Goal: Transaction & Acquisition: Obtain resource

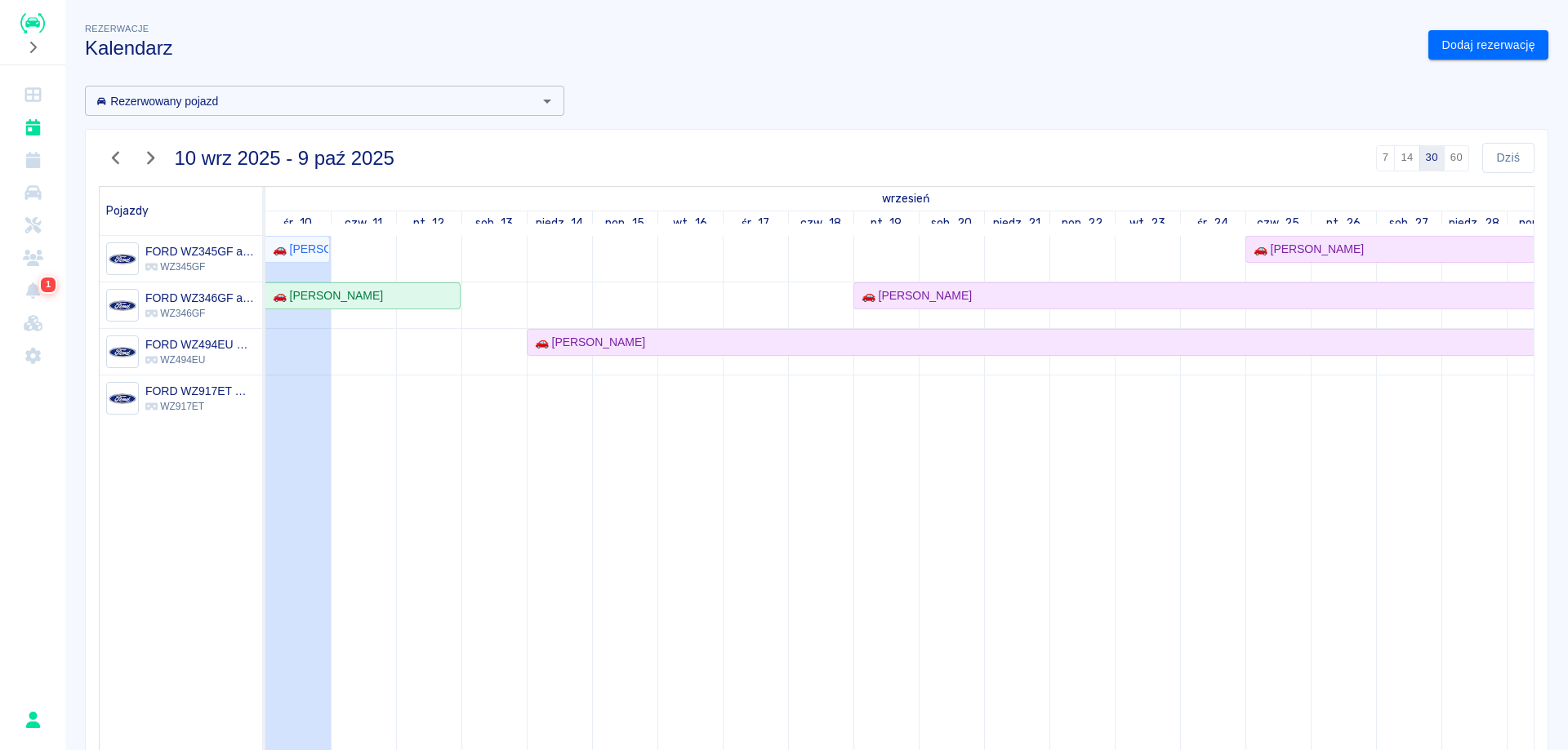
scroll to position [82, 0]
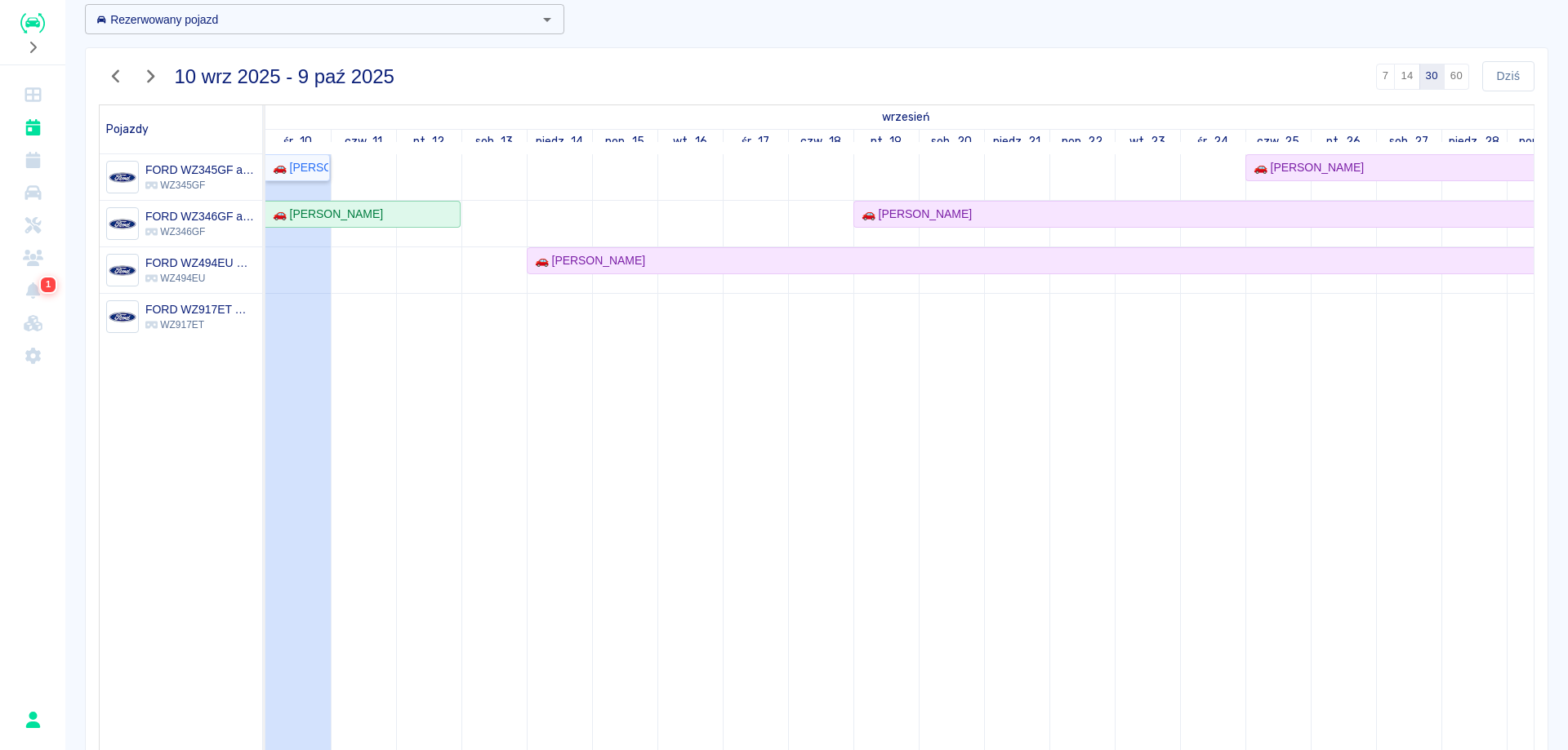
click at [310, 160] on div "🚗 [PERSON_NAME]" at bounding box center [297, 168] width 63 height 17
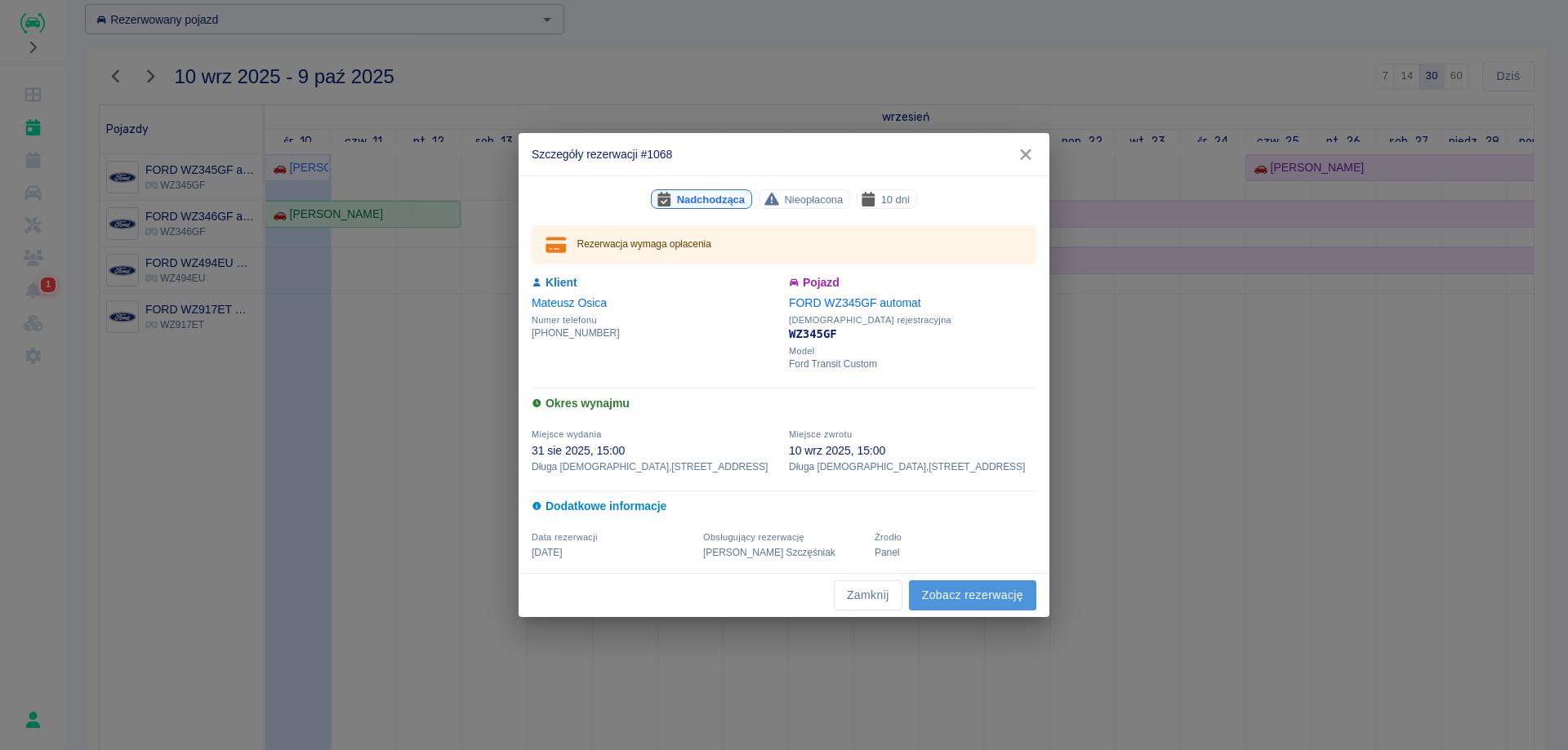
click at [970, 591] on link "Zobacz rezerwację" at bounding box center [973, 595] width 128 height 30
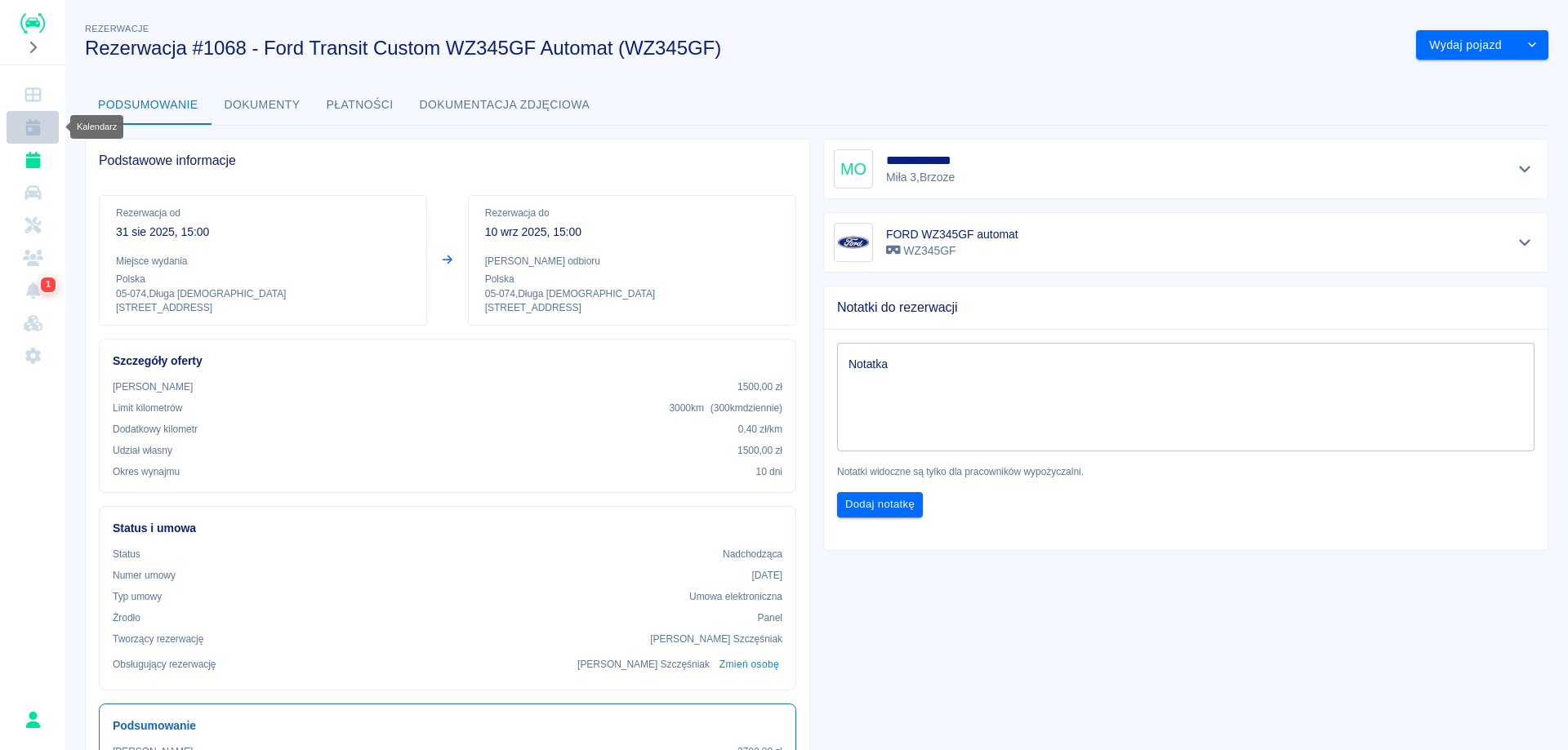
click at [36, 128] on icon "Kalendarz" at bounding box center [33, 128] width 15 height 17
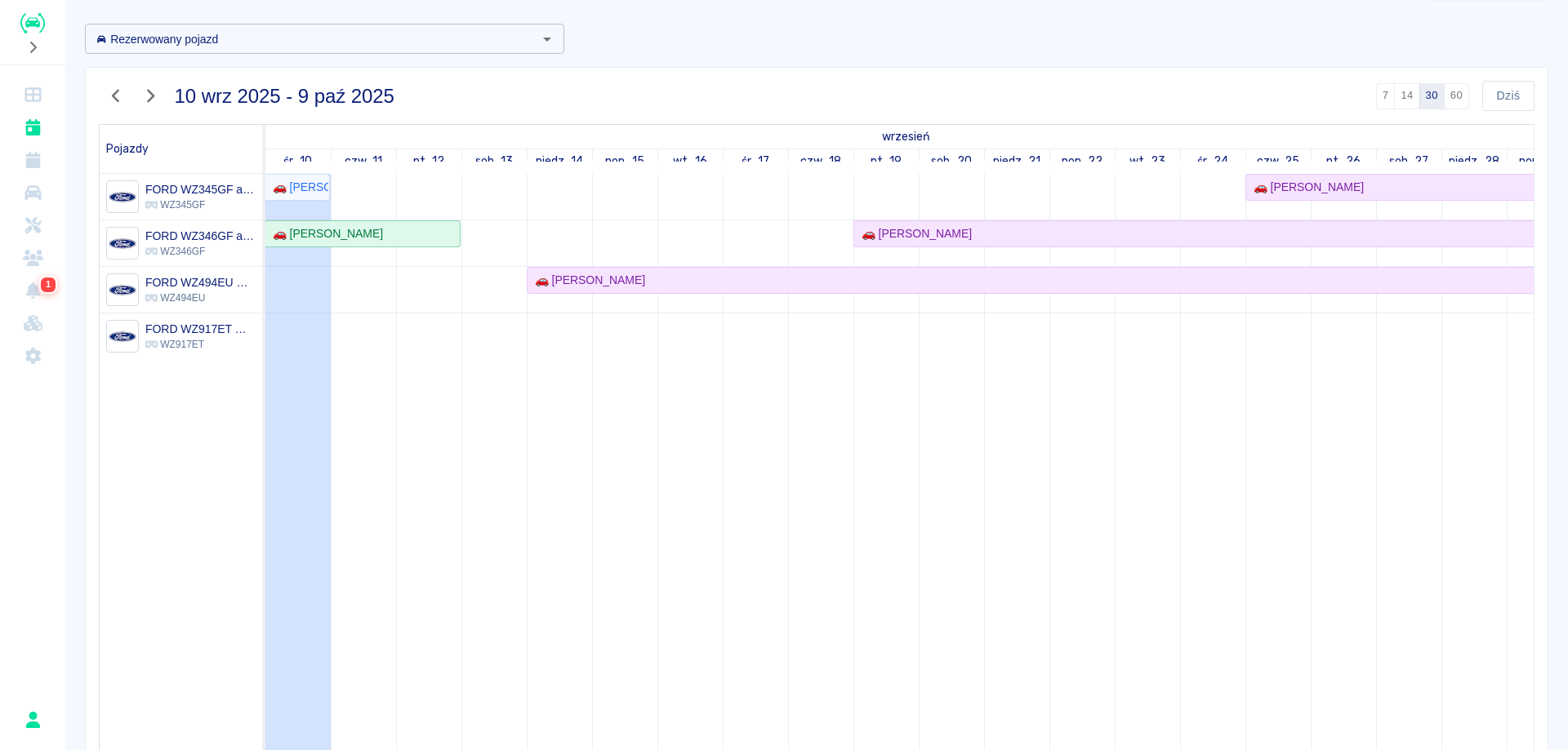
scroll to position [158, 0]
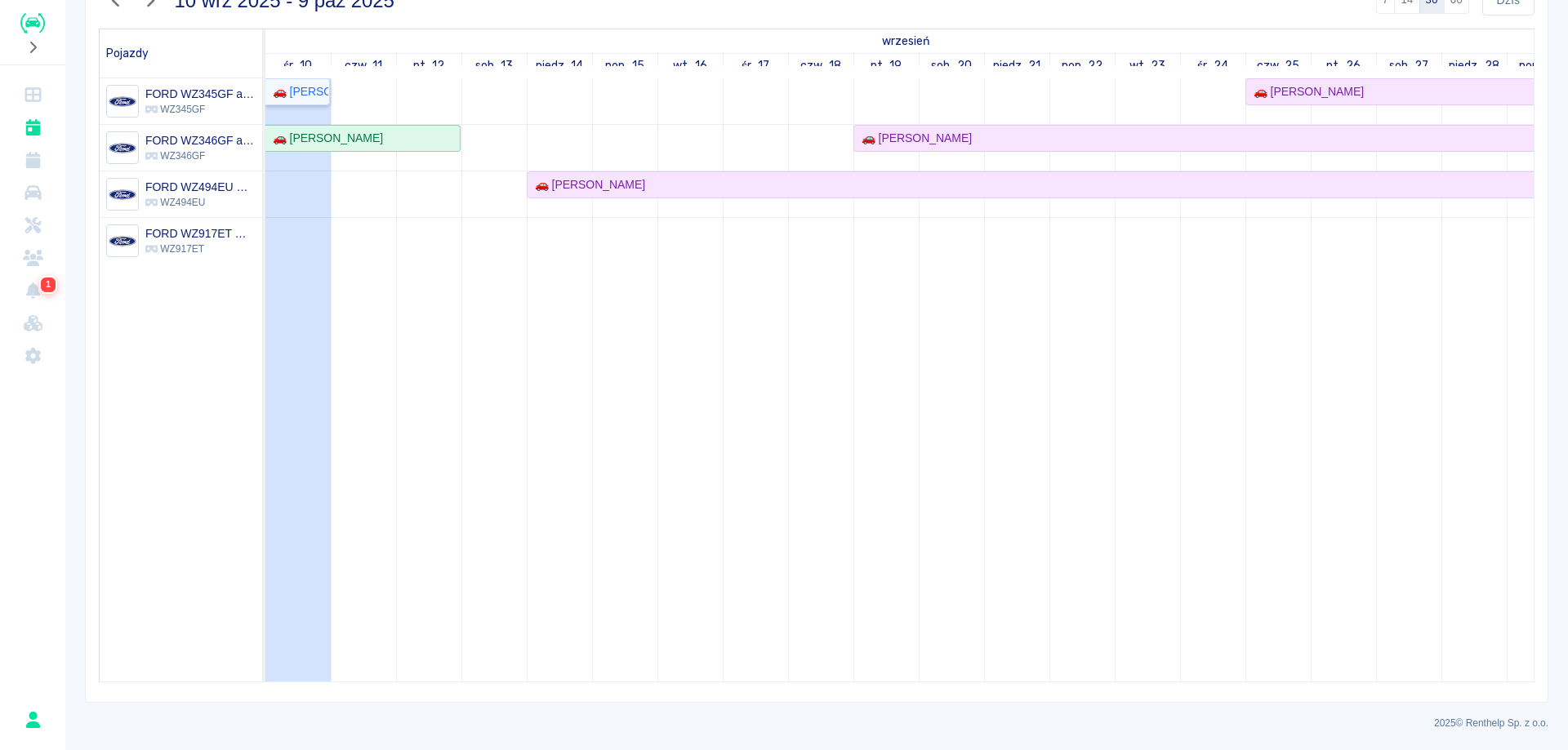
click at [317, 95] on div "🚗 [PERSON_NAME]" at bounding box center [297, 91] width 63 height 17
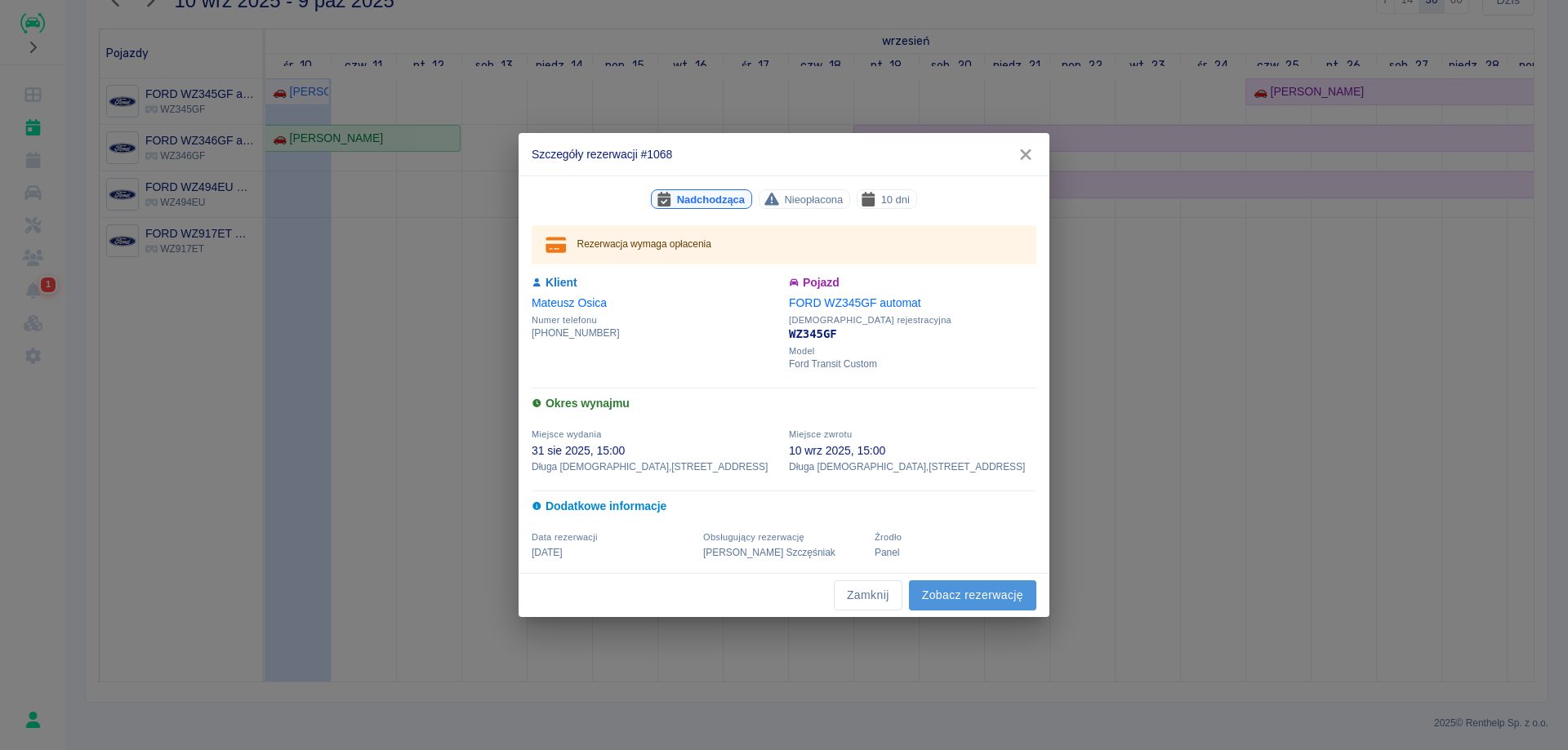
click at [956, 604] on link "Zobacz rezerwację" at bounding box center [973, 595] width 128 height 30
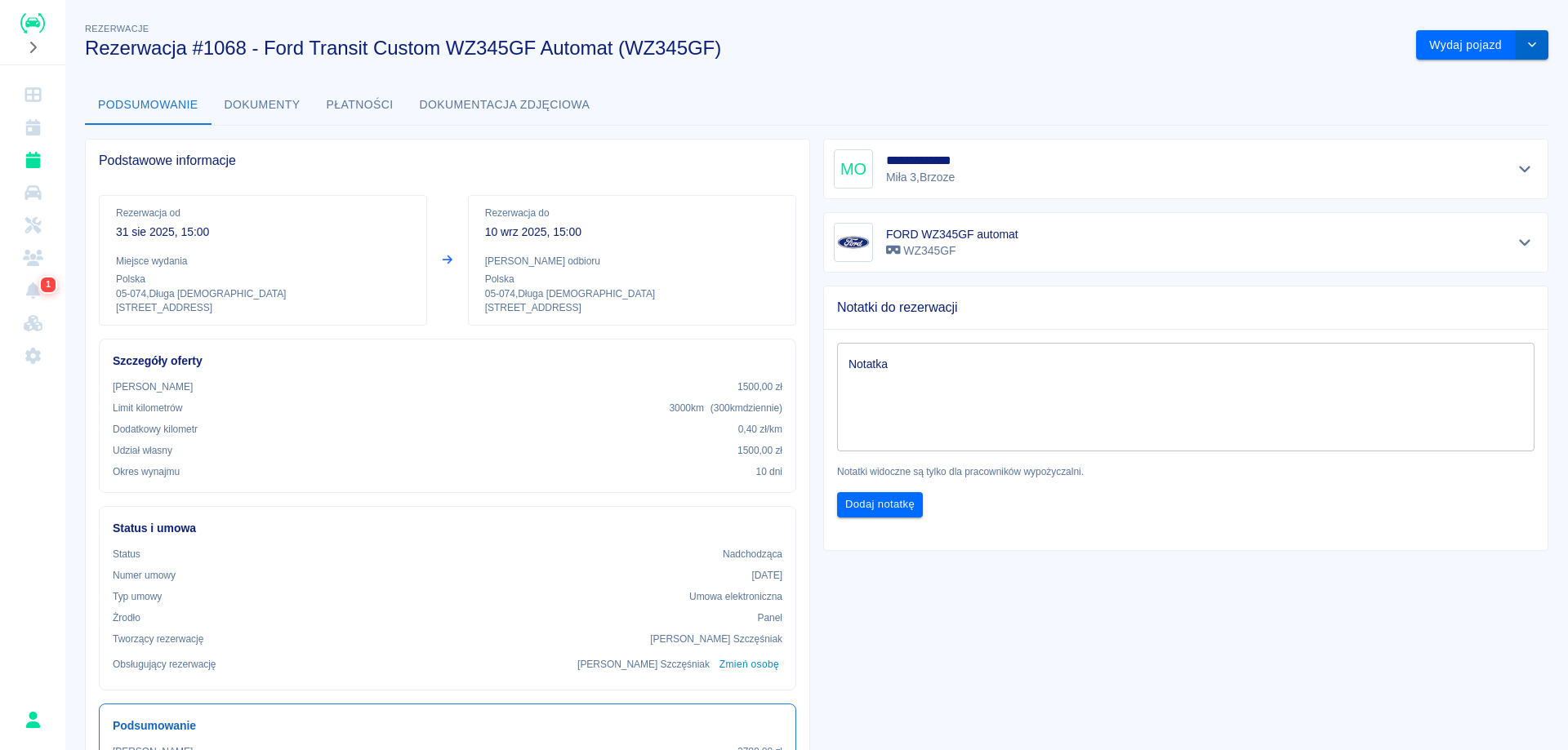
click at [1526, 42] on icon "drop-down" at bounding box center [1533, 44] width 13 height 10
click at [282, 106] on button "Dokumenty" at bounding box center [262, 105] width 102 height 39
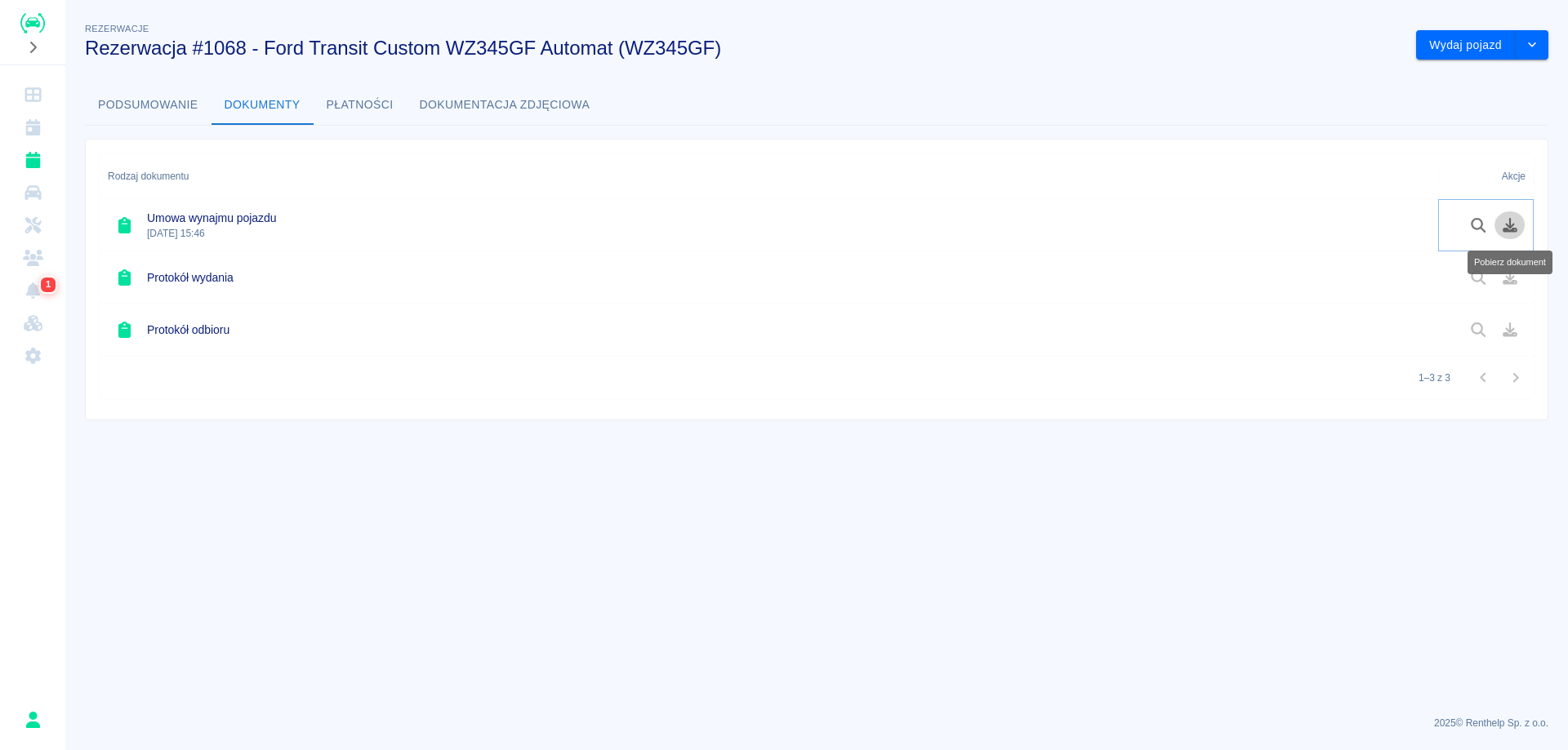
click at [1506, 223] on icon "Pobierz dokument" at bounding box center [1510, 226] width 19 height 15
